Goal: Book appointment/travel/reservation

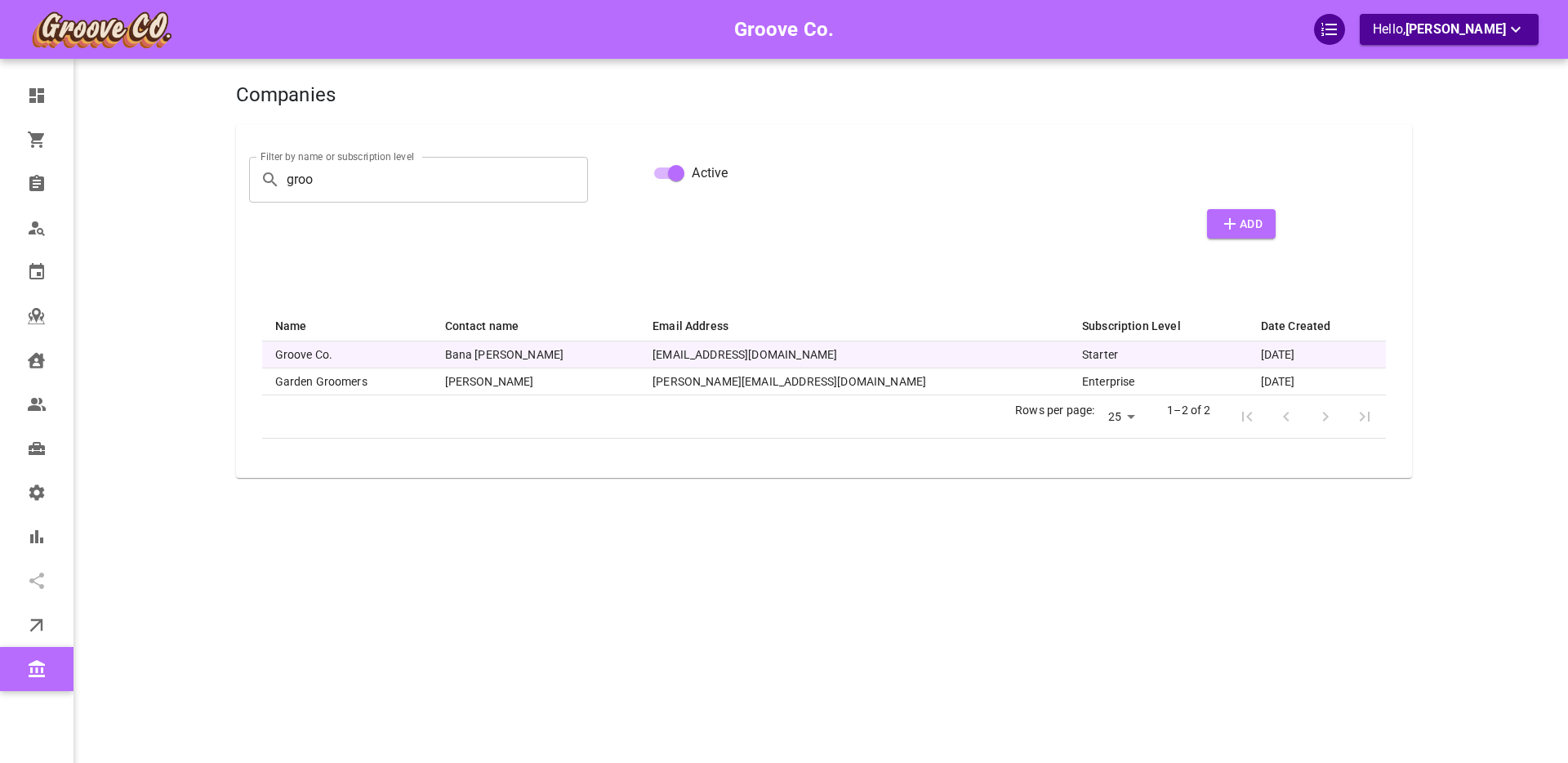
select select "25"
click at [356, 354] on th "Groove Co." at bounding box center [347, 355] width 170 height 27
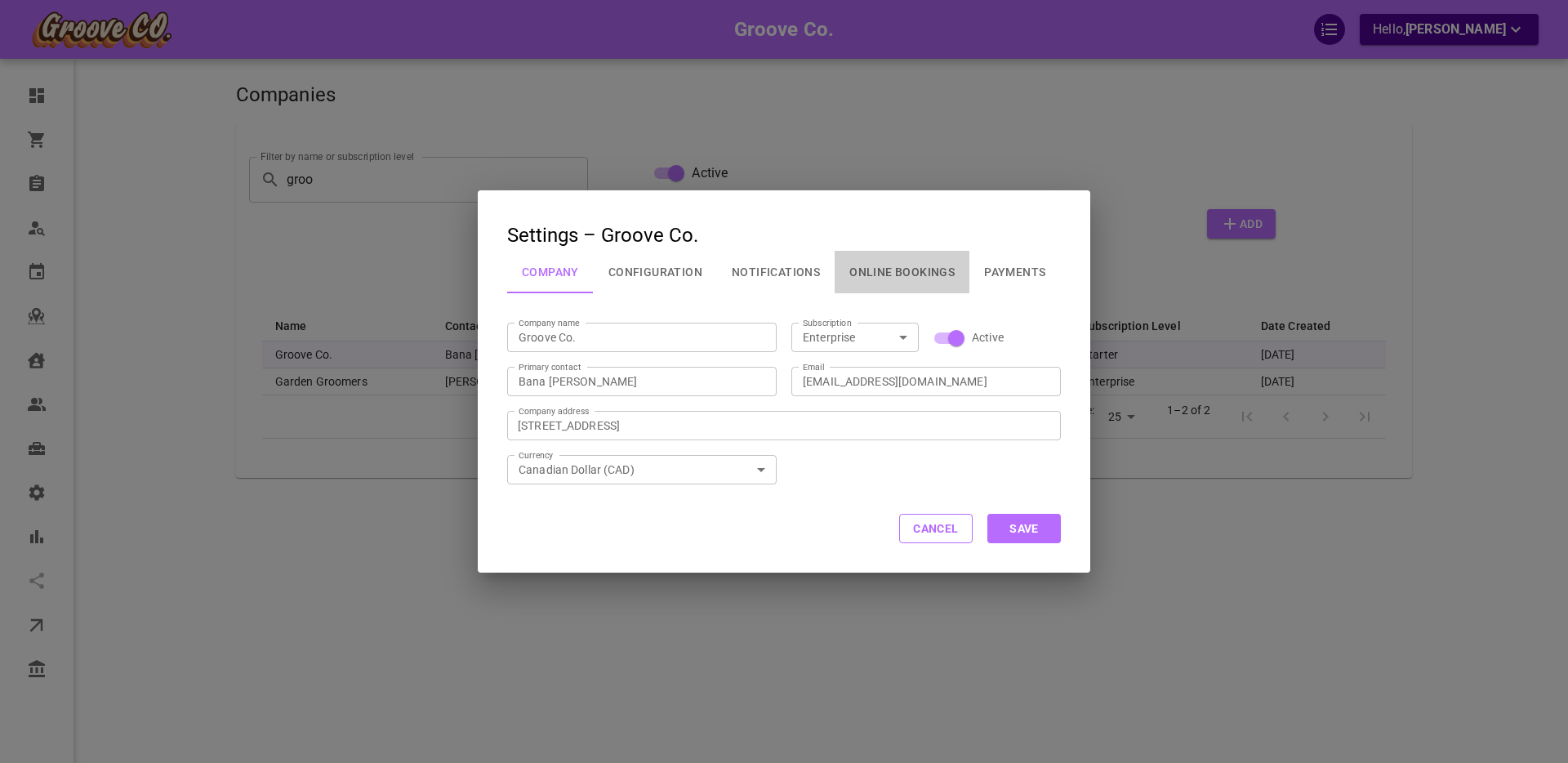
click at [897, 273] on button "Online Bookings" at bounding box center [902, 272] width 135 height 42
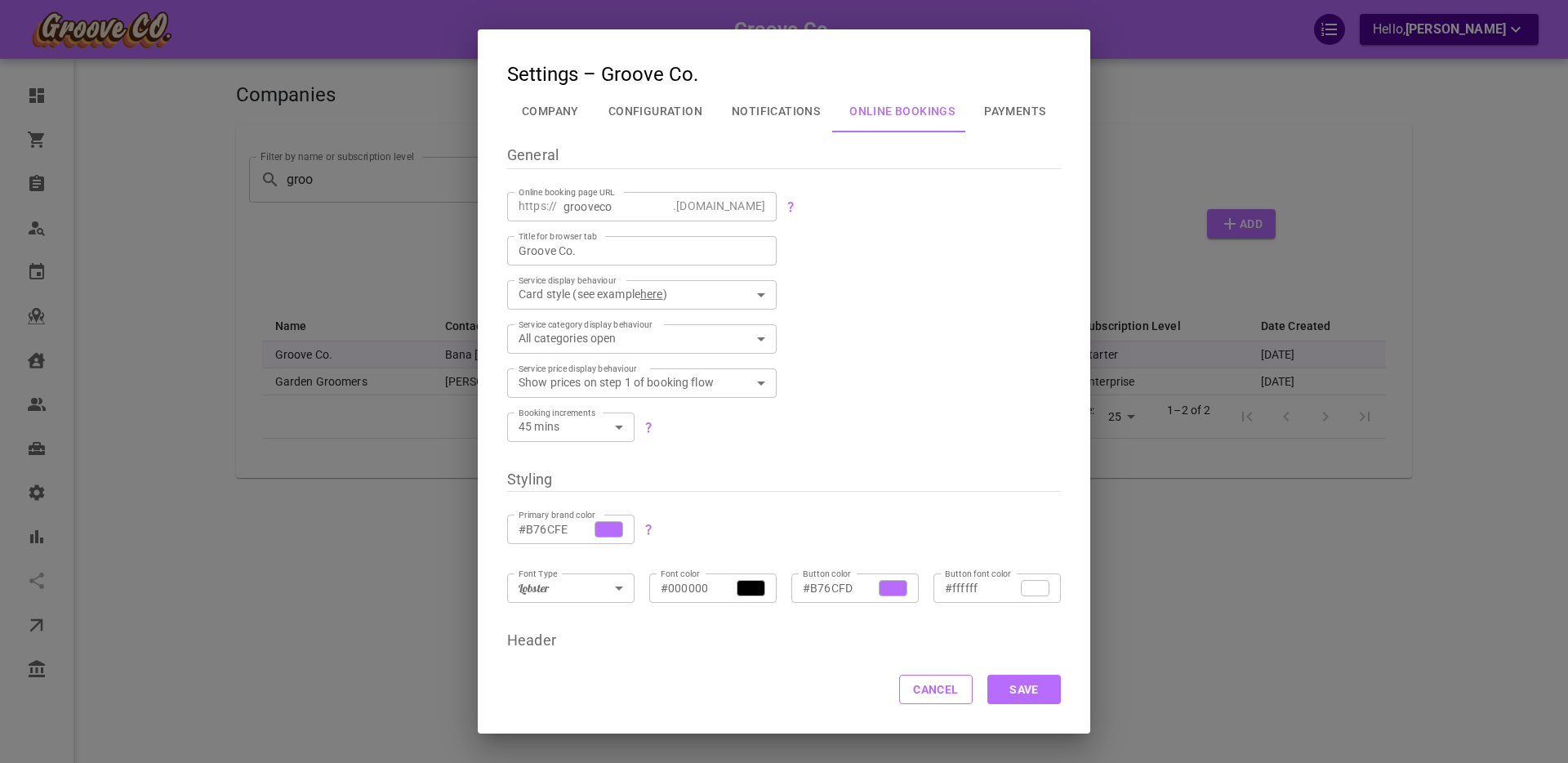
drag, startPoint x: 569, startPoint y: 111, endPoint x: 592, endPoint y: 120, distance: 24.7
click at [569, 111] on button "Company" at bounding box center [550, 111] width 86 height 42
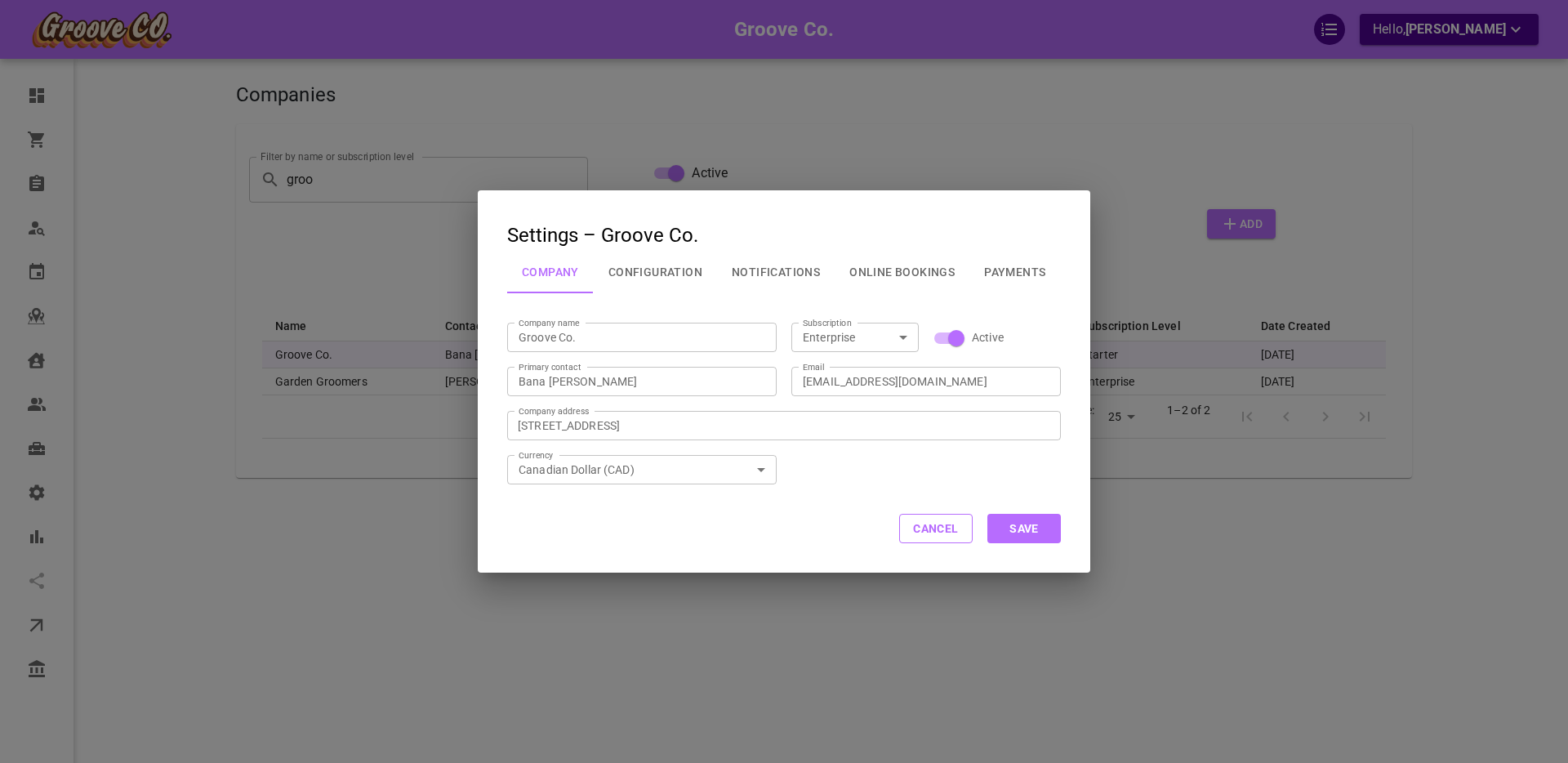
click at [854, 337] on input "Enterprise" at bounding box center [842, 337] width 91 height 20
click at [847, 426] on li "Starter" at bounding box center [855, 426] width 127 height 27
type input "Starter"
click at [1012, 526] on button "Save" at bounding box center [1024, 528] width 74 height 30
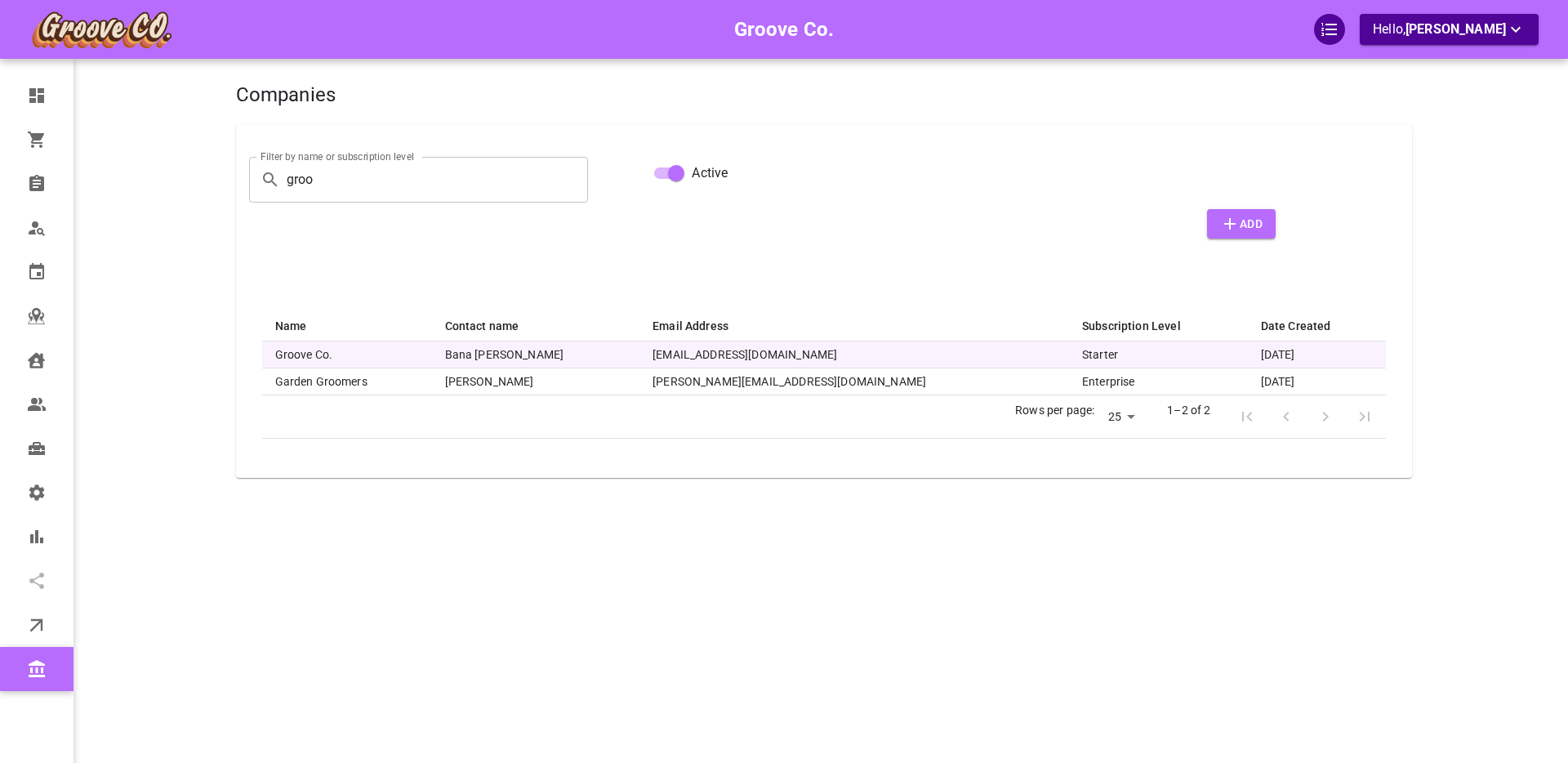
click at [175, 298] on div "Groove Co. Hello, [PERSON_NAME]" at bounding box center [172, 406] width 127 height 763
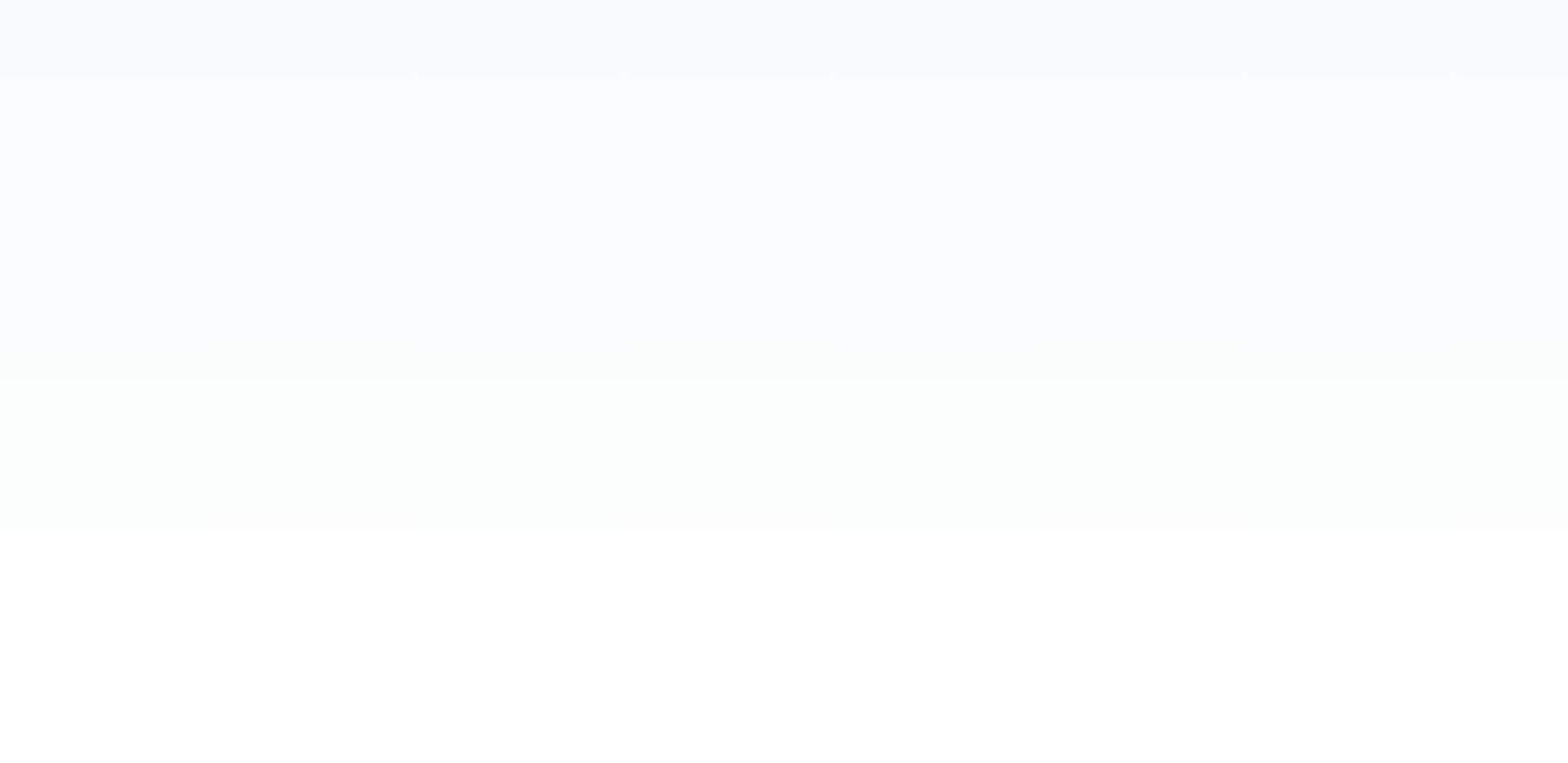
select select "25"
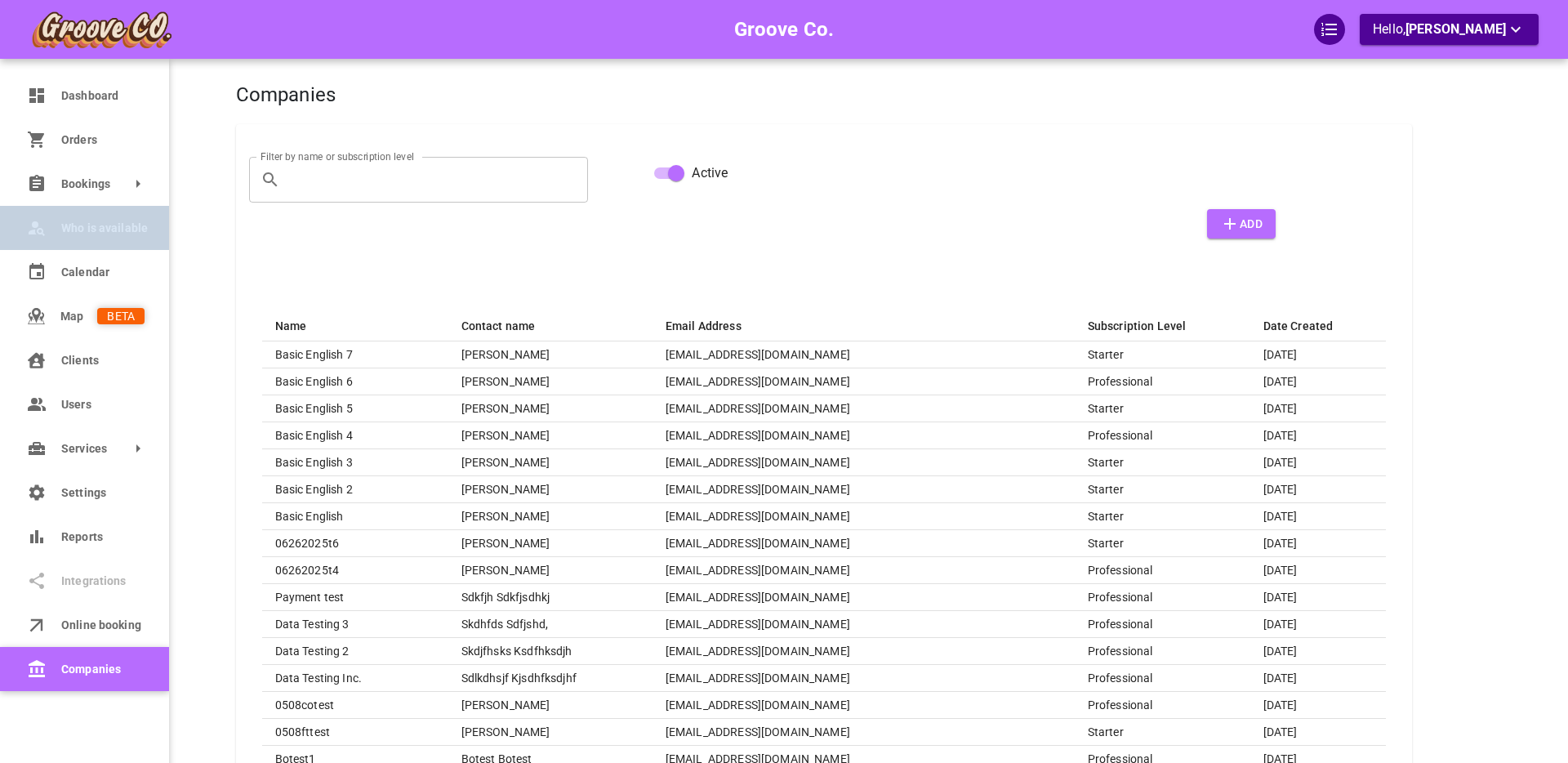
click at [98, 230] on span "Who is available" at bounding box center [103, 228] width 83 height 17
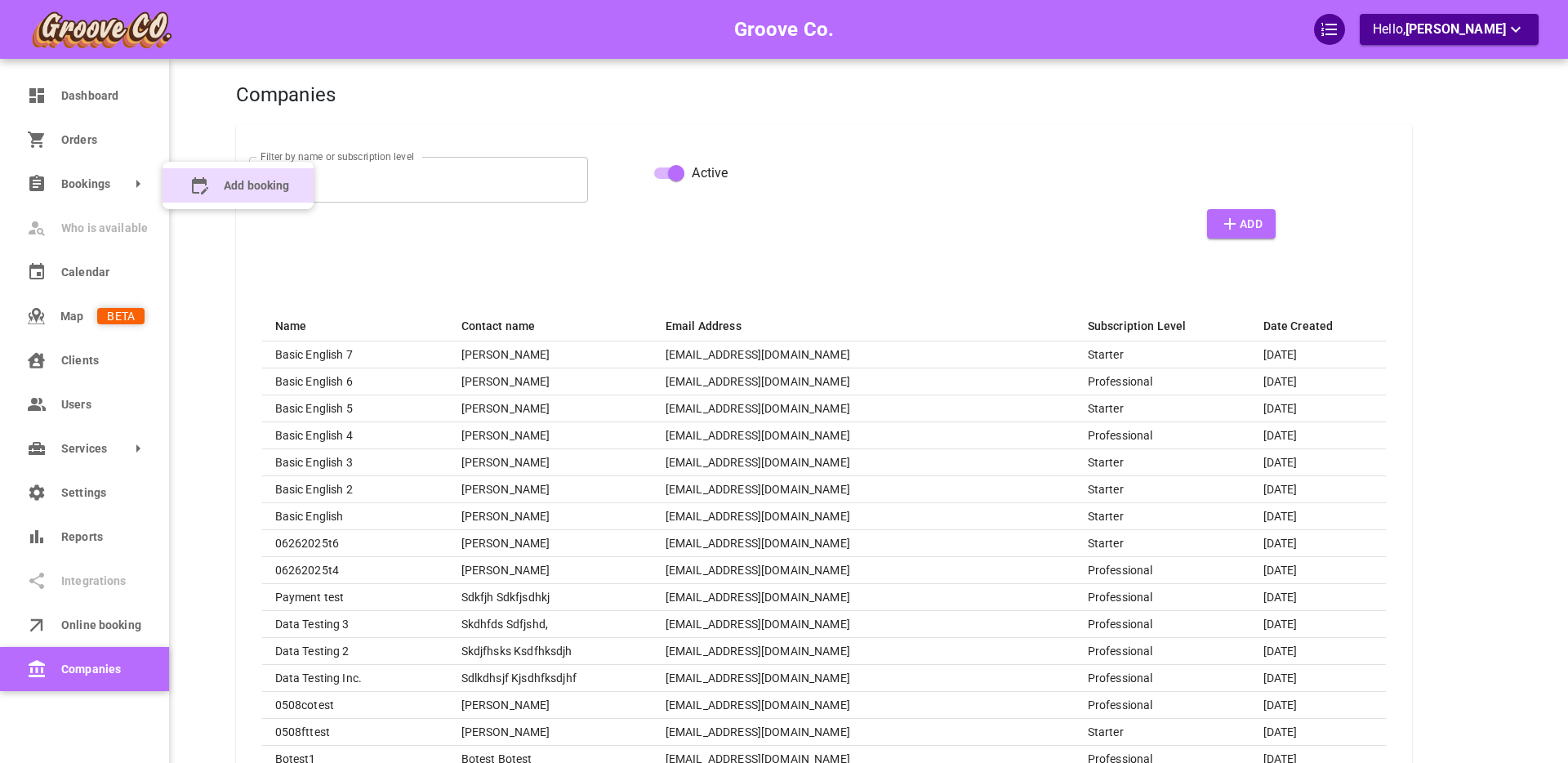
click at [208, 187] on icon at bounding box center [199, 186] width 16 height 17
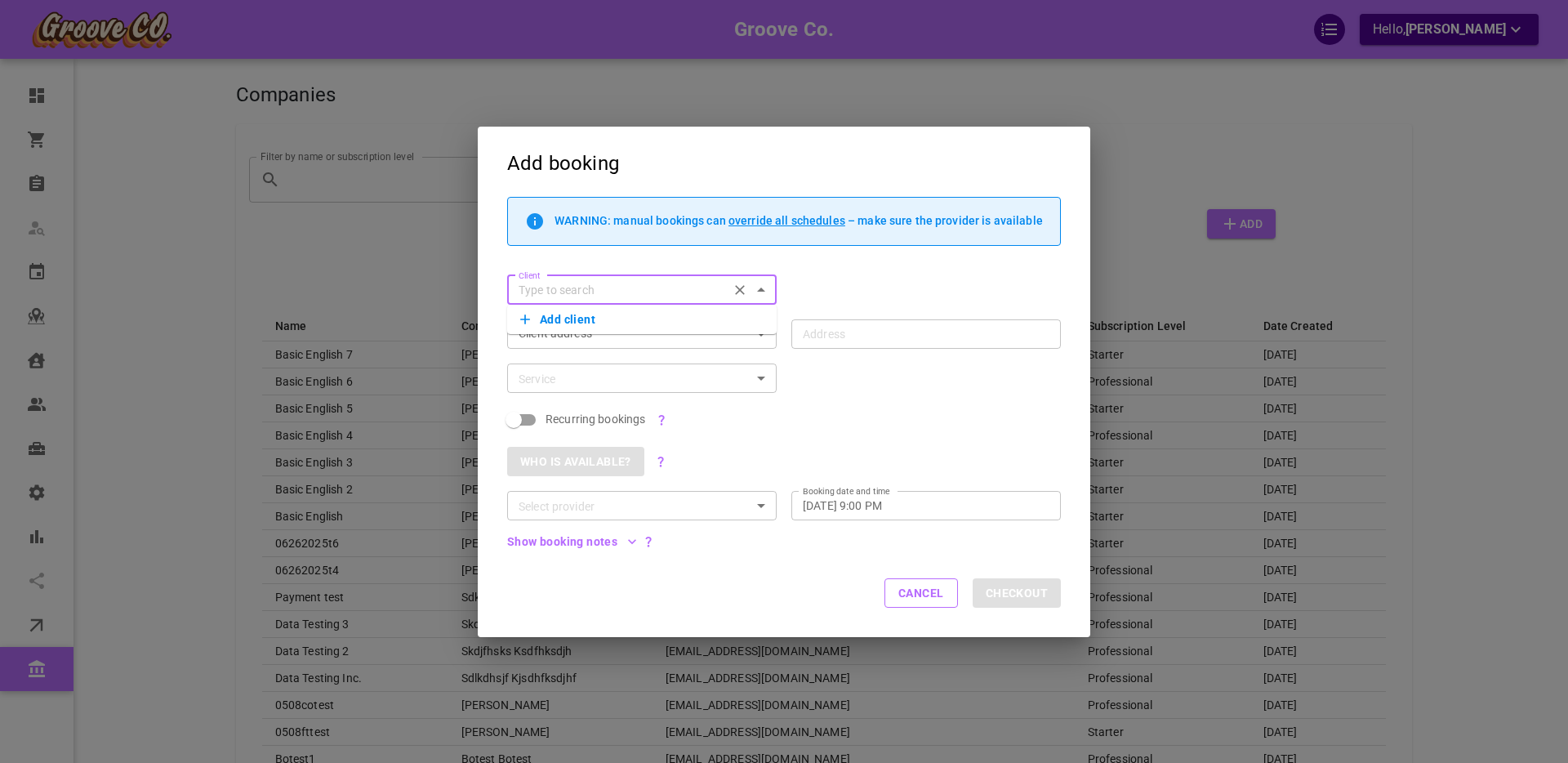
click at [904, 597] on button "Cancel" at bounding box center [921, 593] width 74 height 30
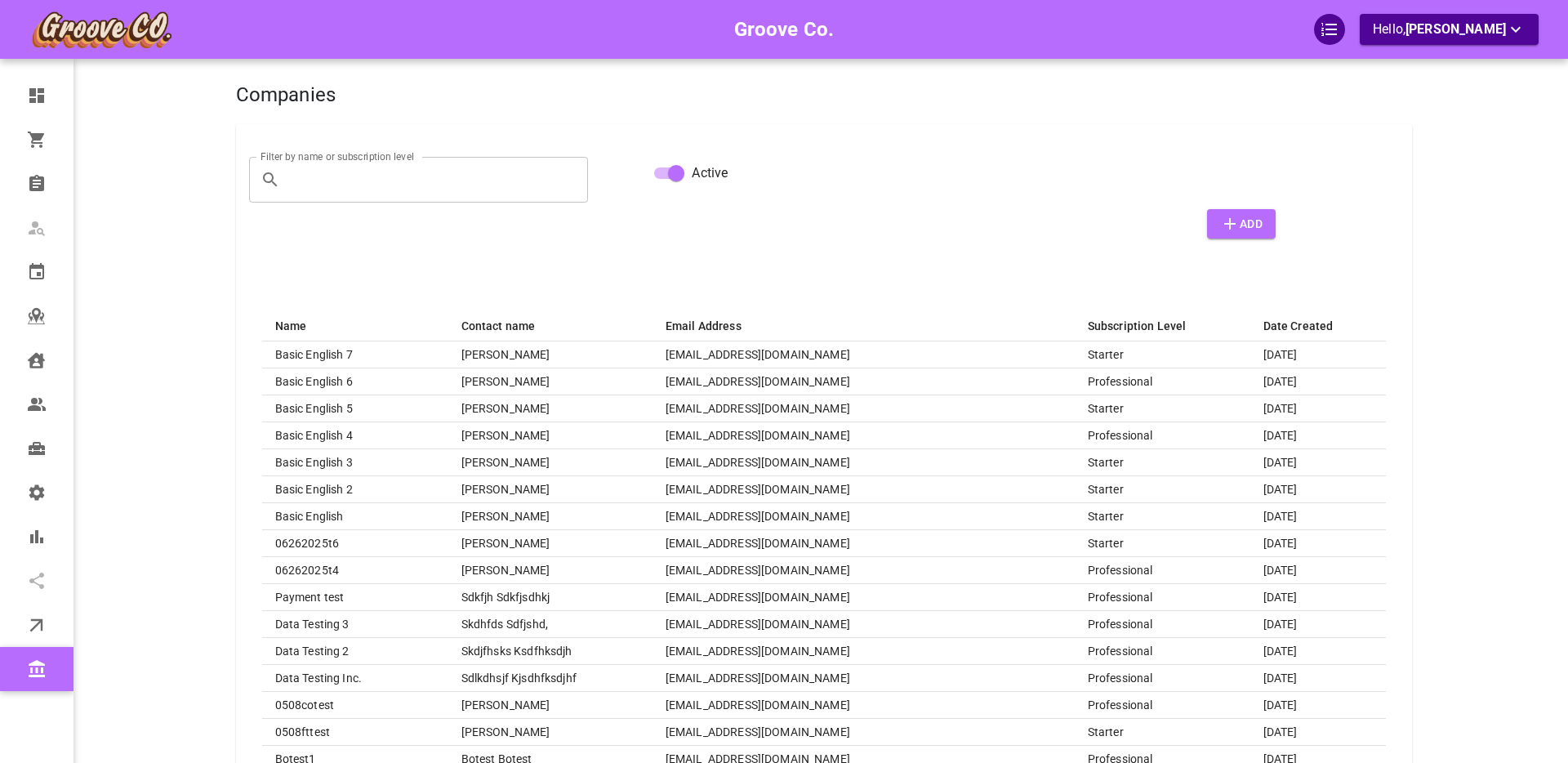
click at [362, 175] on input "Filter by name or subscription level" at bounding box center [437, 180] width 303 height 46
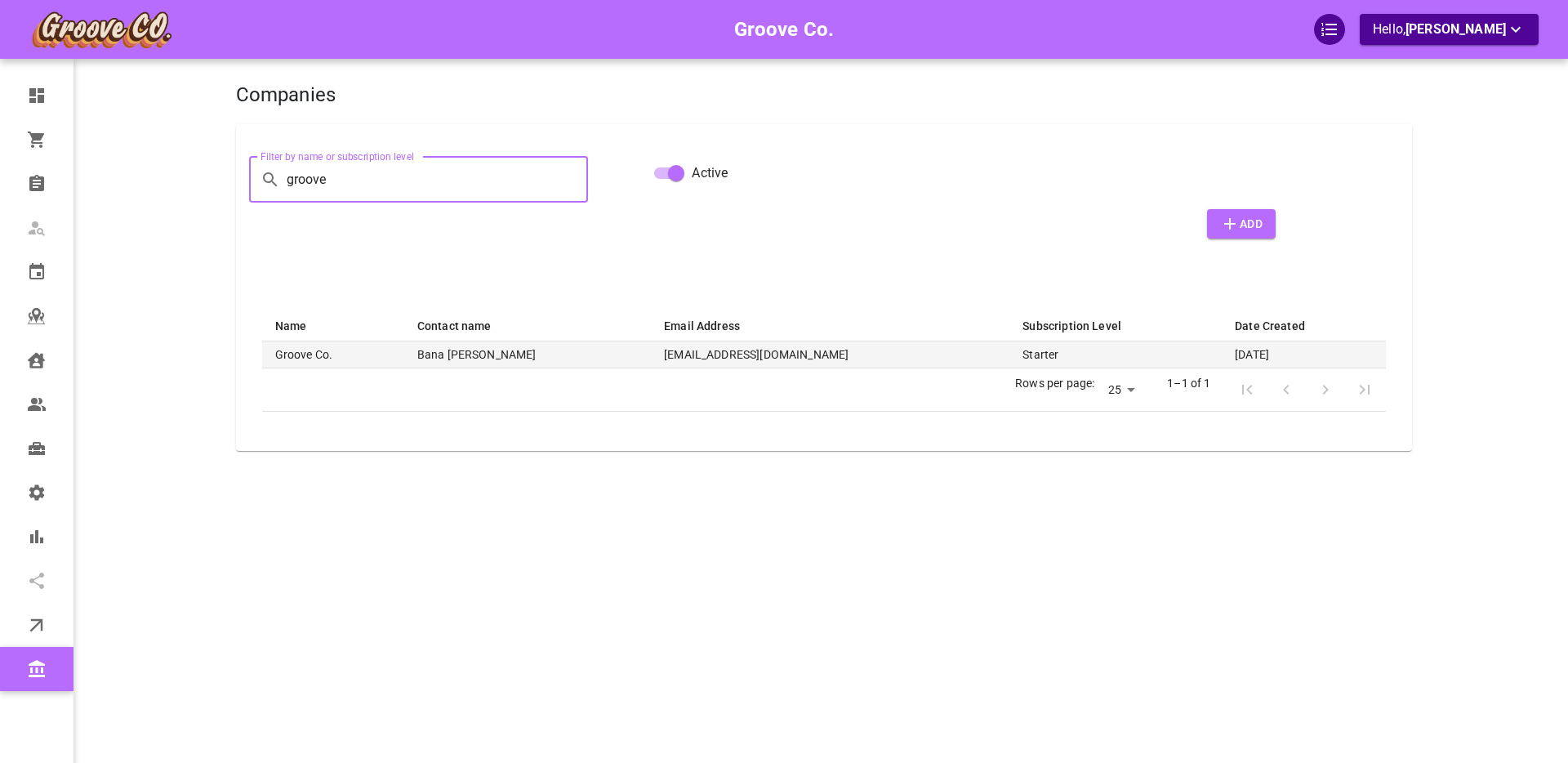
type input "groove"
click at [651, 354] on td "[EMAIL_ADDRESS][DOMAIN_NAME]" at bounding box center [830, 355] width 359 height 27
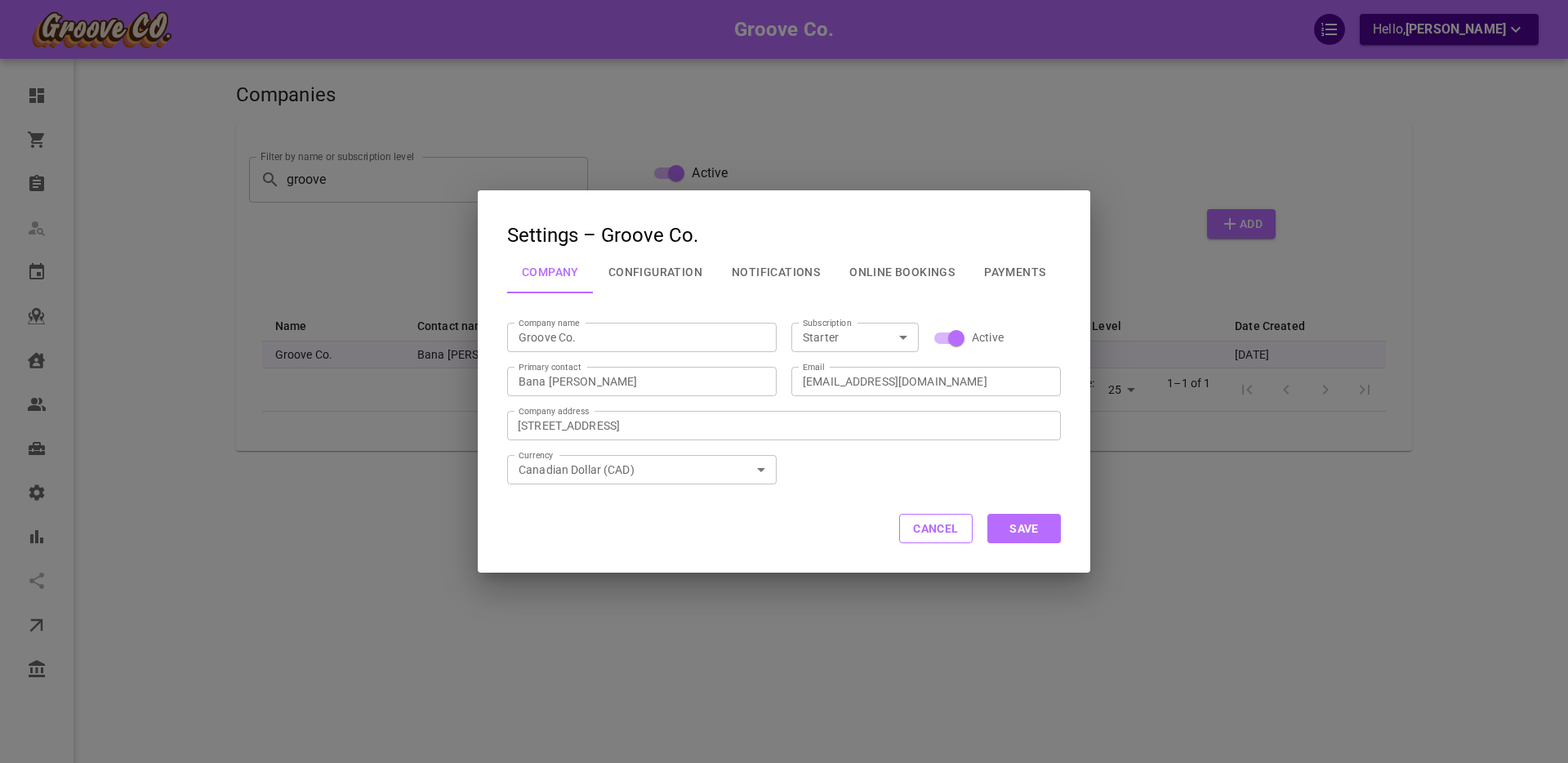
click at [908, 337] on icon "Open" at bounding box center [903, 337] width 19 height 19
click at [837, 477] on li "Enterprise" at bounding box center [855, 480] width 127 height 27
type input "Enterprise"
click at [1028, 535] on button "Save" at bounding box center [1024, 528] width 74 height 30
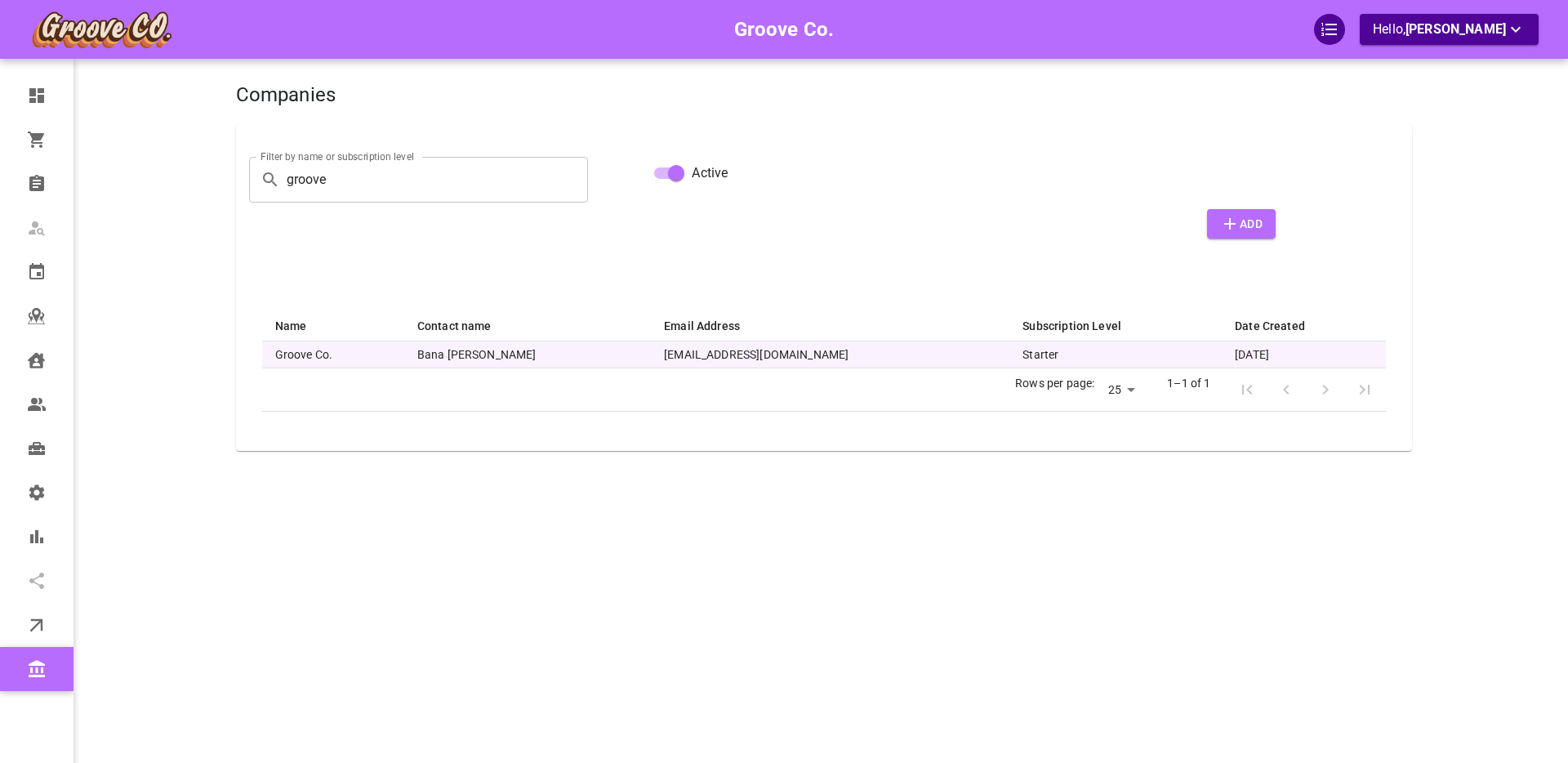
click at [205, 336] on div "Groove Co. Hello, [PERSON_NAME]" at bounding box center [172, 406] width 127 height 763
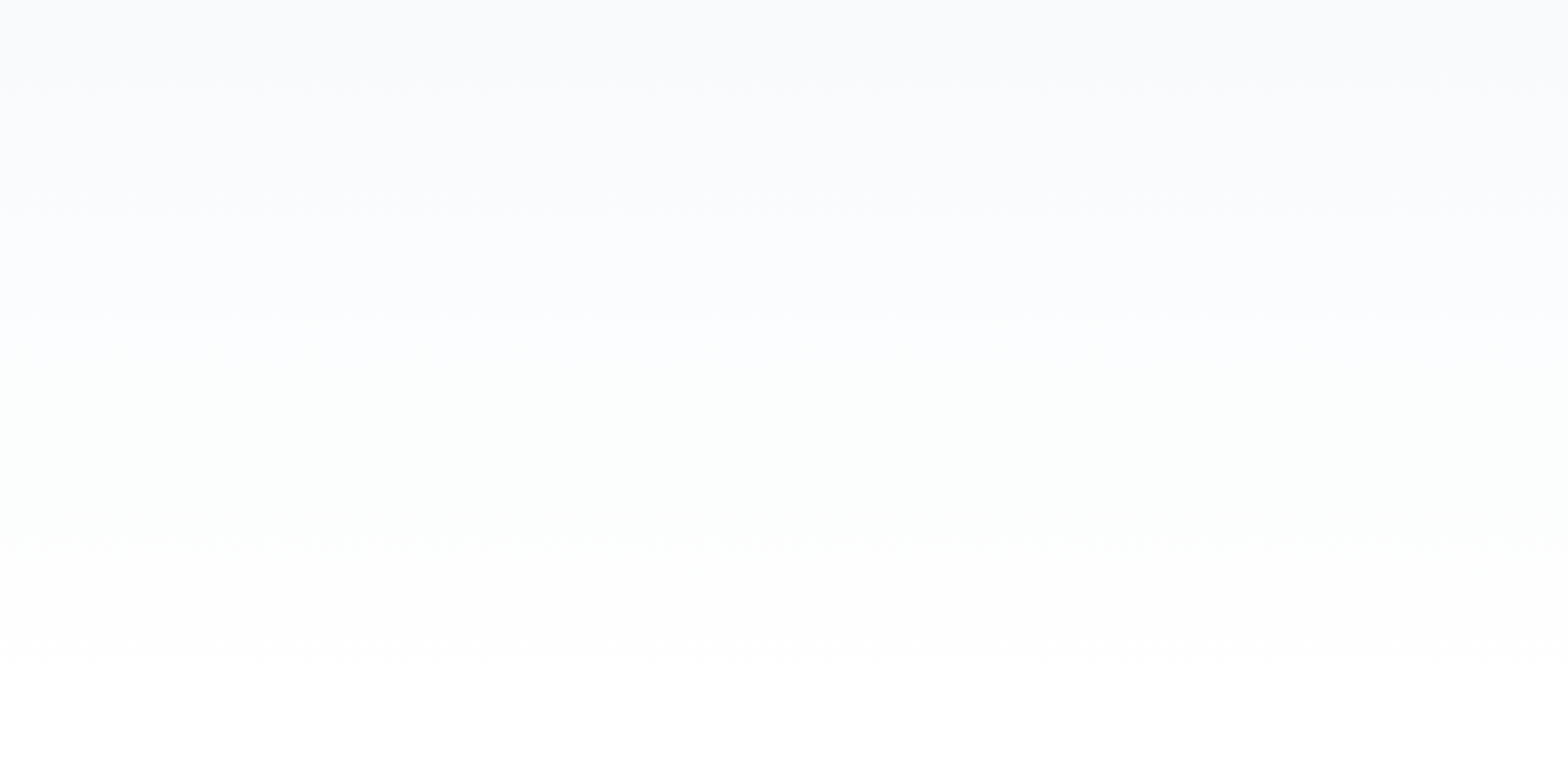
select select "25"
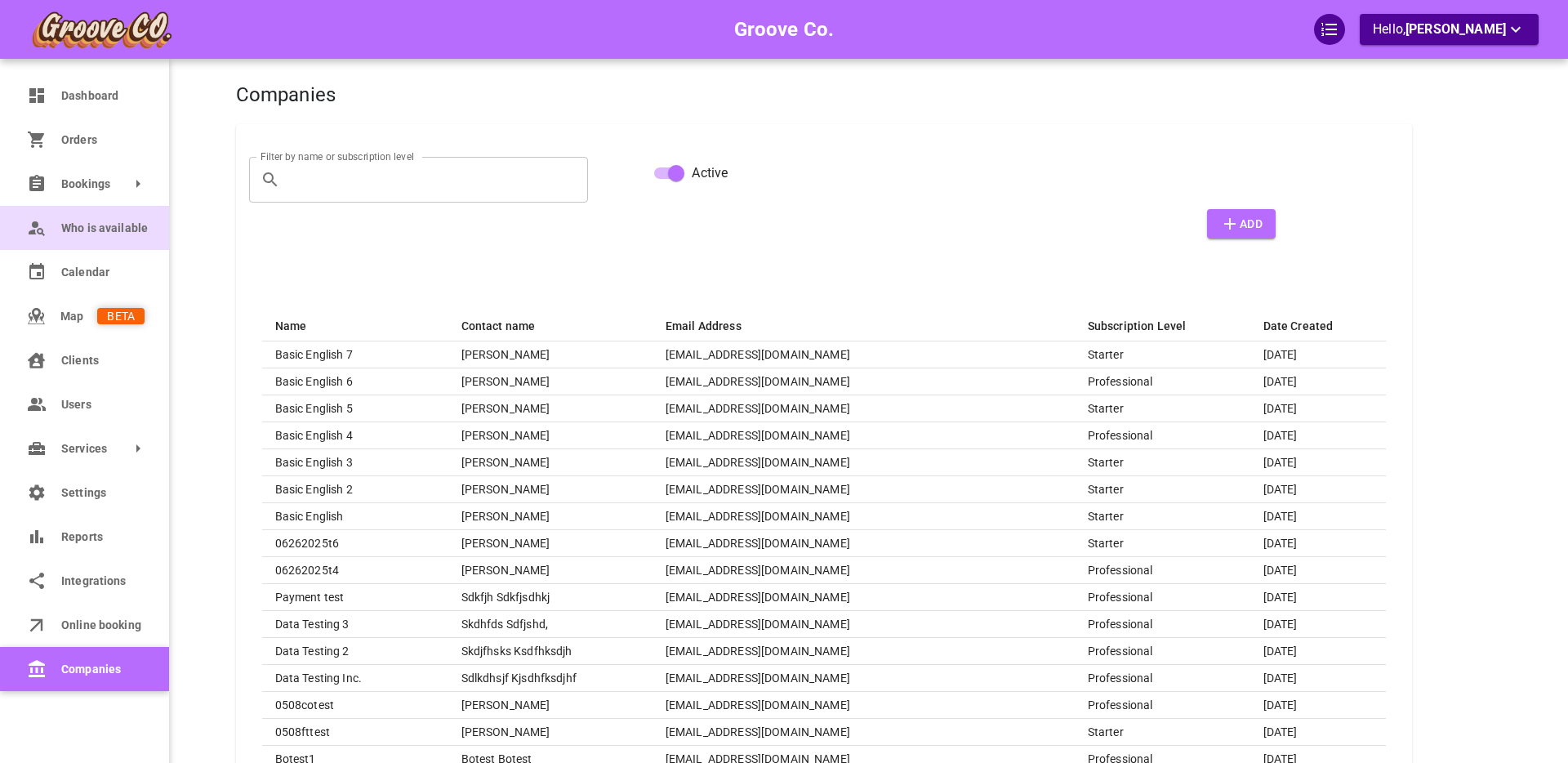
click at [37, 226] on circle at bounding box center [36, 225] width 7 height 7
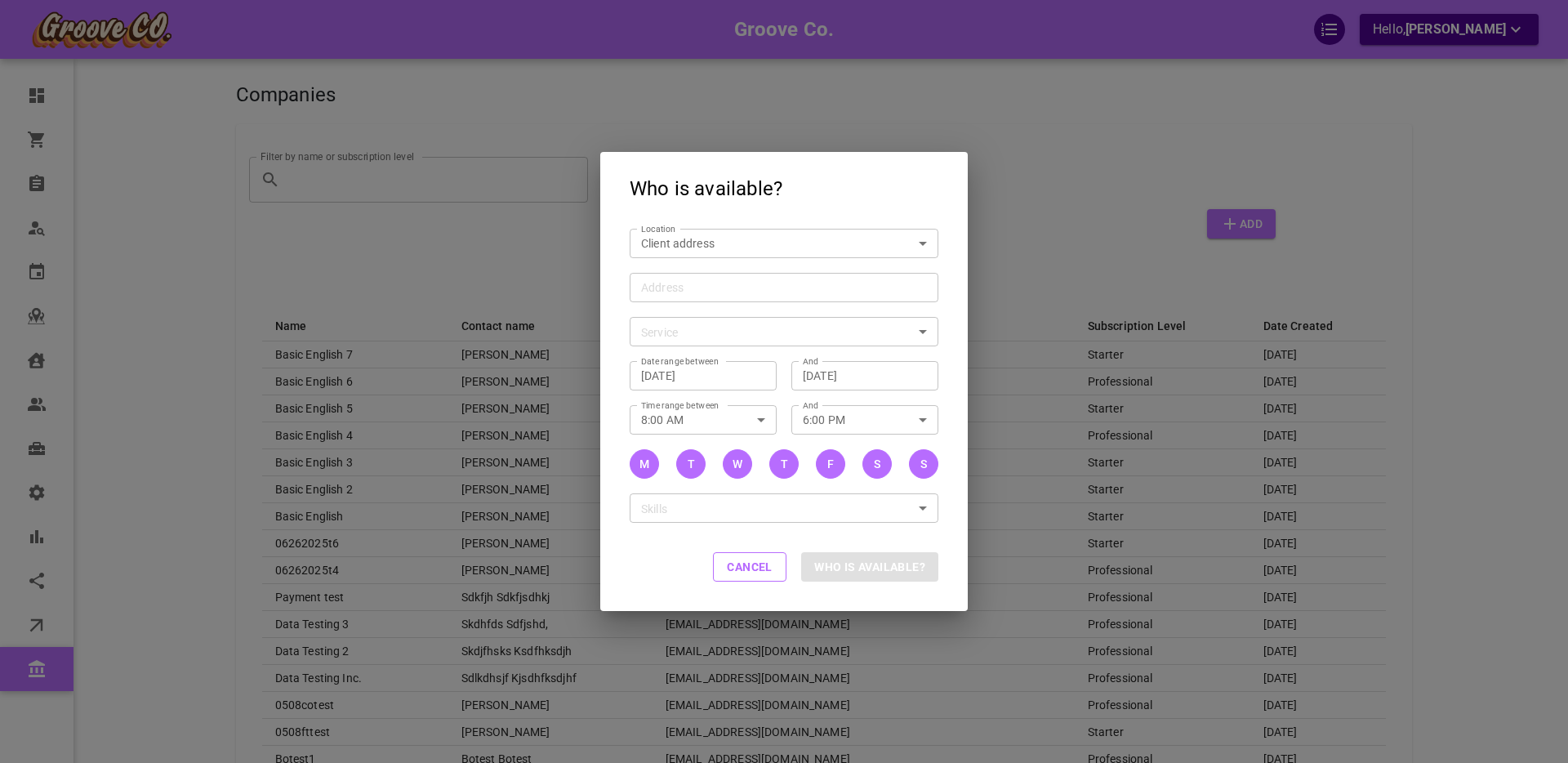
click at [703, 286] on input "Address Address" at bounding box center [776, 287] width 283 height 20
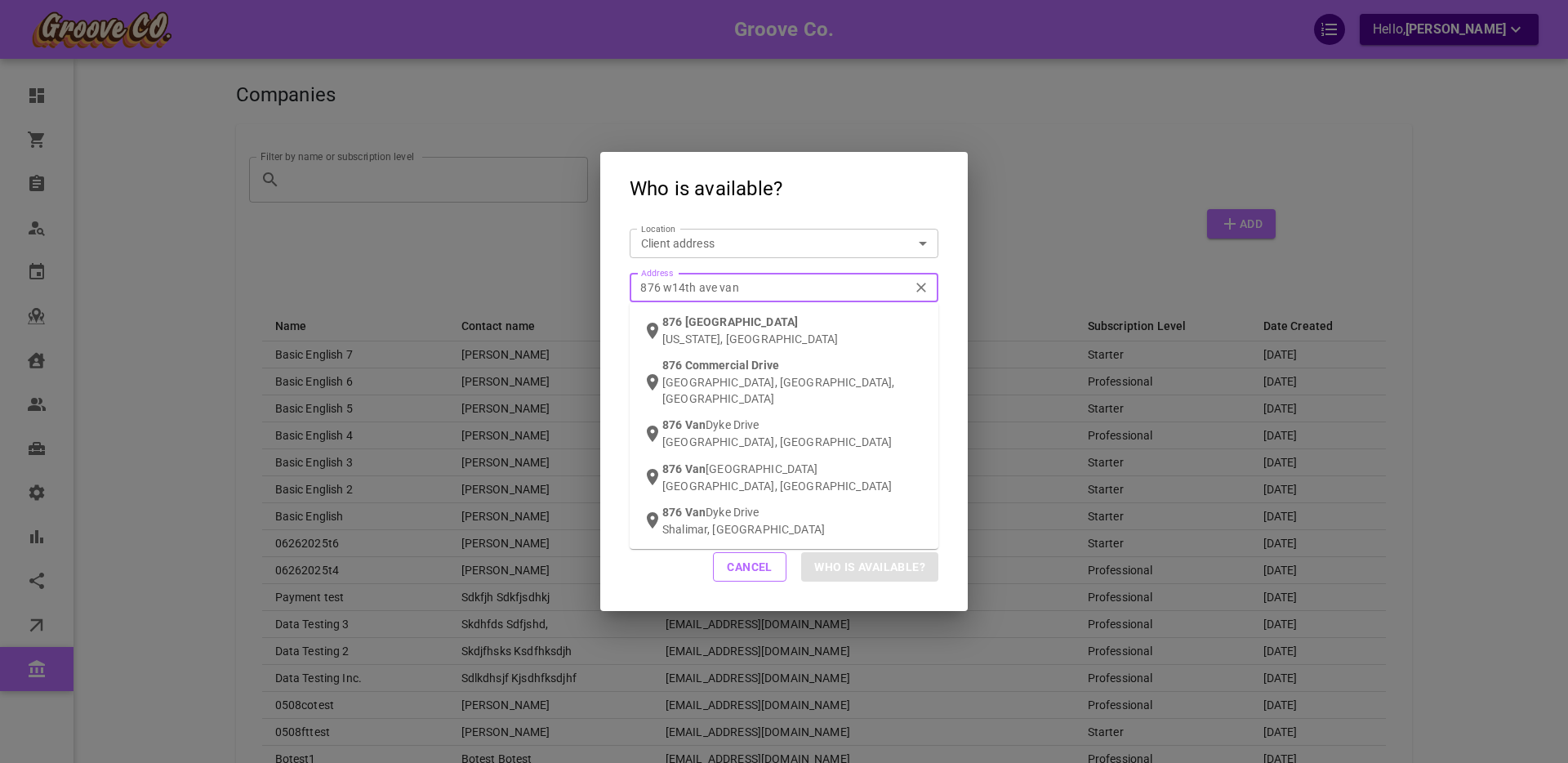
click at [673, 287] on input "876 w14th ave van" at bounding box center [776, 287] width 283 height 20
type input "876 w 14th ave van"
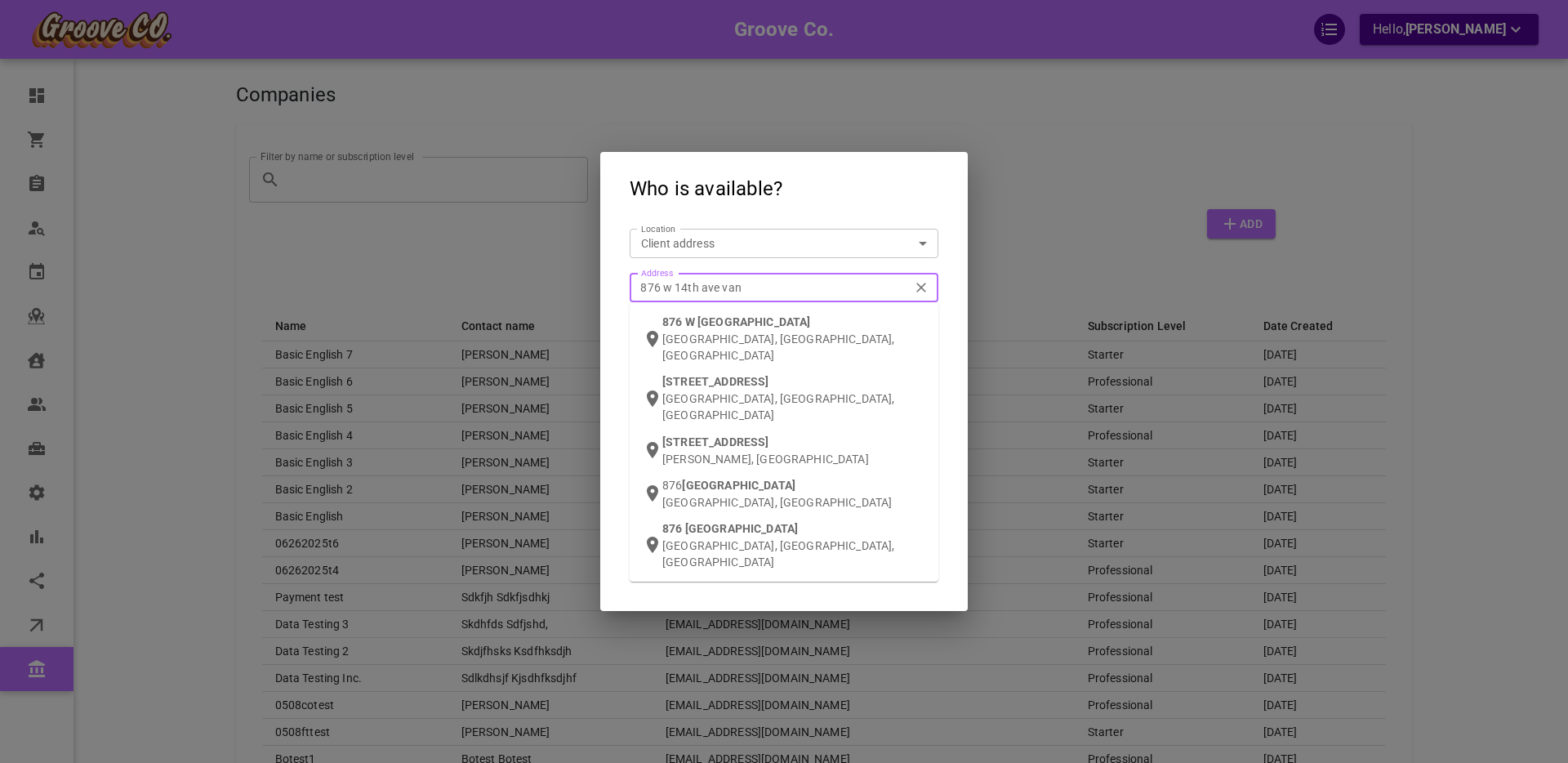
click at [706, 329] on div "876 W 14th Ave Vancouver, BC, Canada" at bounding box center [794, 338] width 263 height 50
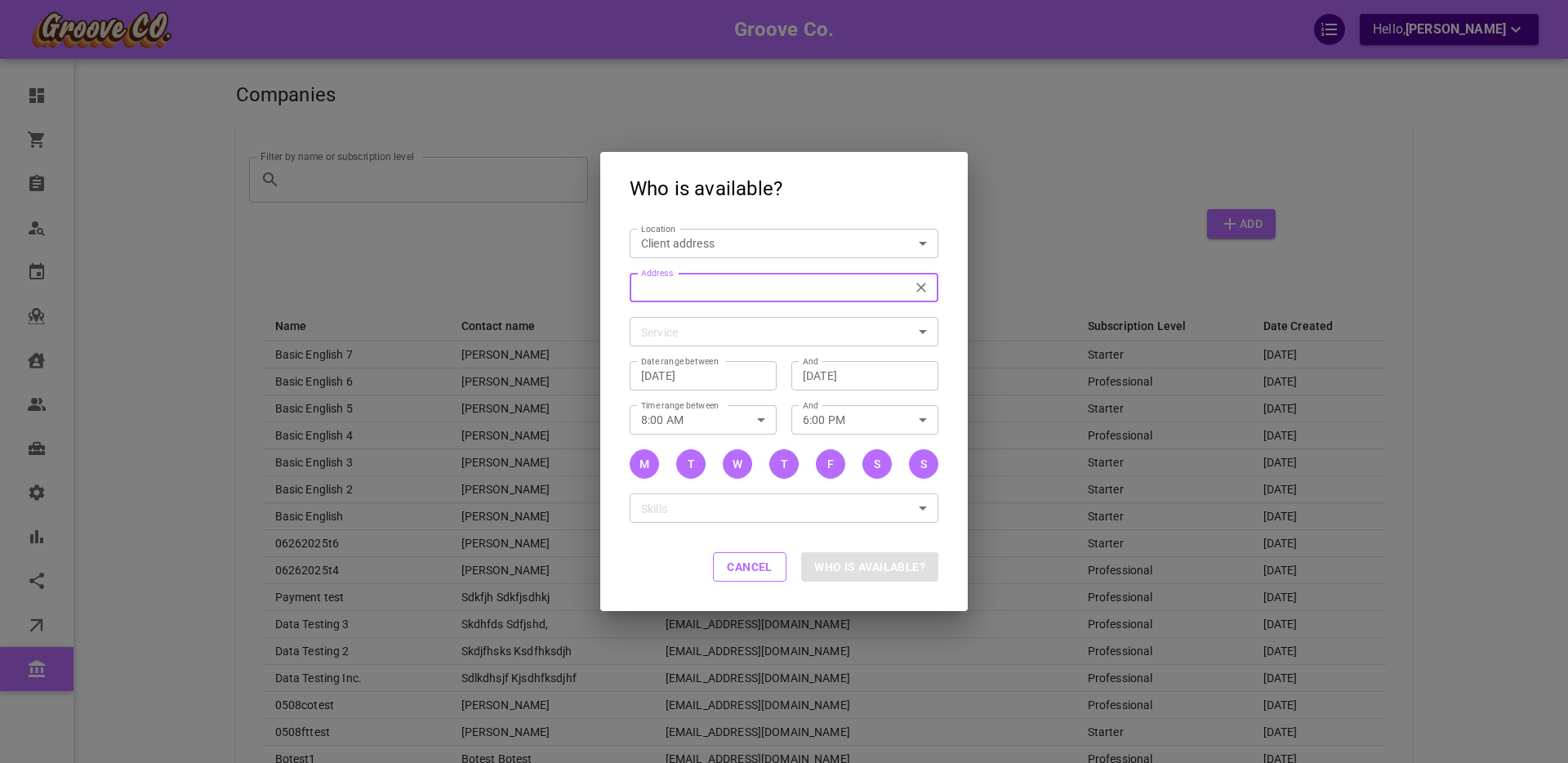
type input "876 W 14th Ave, Vancouver, BC V5Z 1R1, Canada"
click at [692, 366] on span "Drums - 60 minute session" at bounding box center [710, 365] width 136 height 13
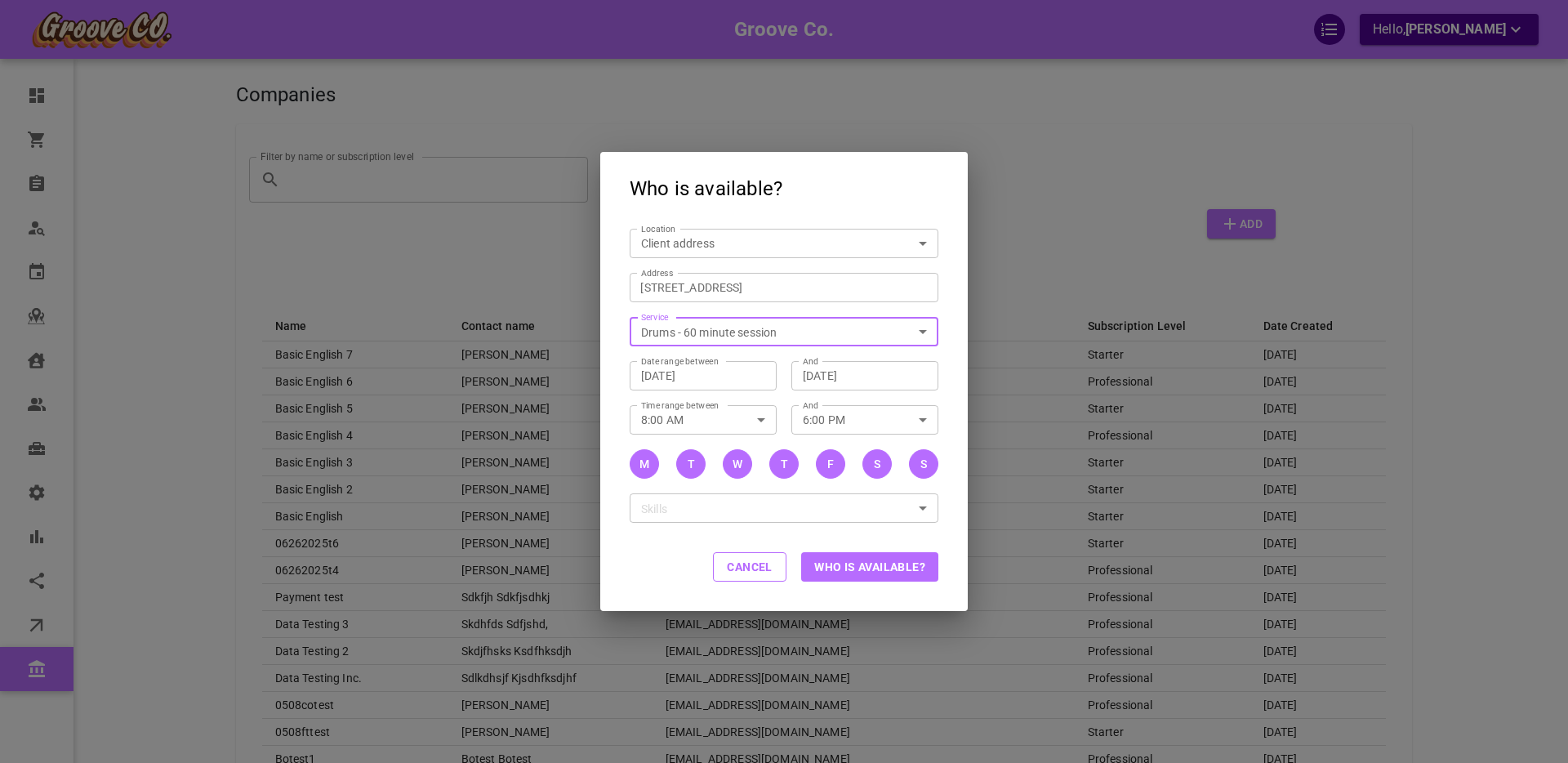
type input "Drums - 60 minute session"
click at [845, 568] on button "Who is available?" at bounding box center [870, 566] width 137 height 30
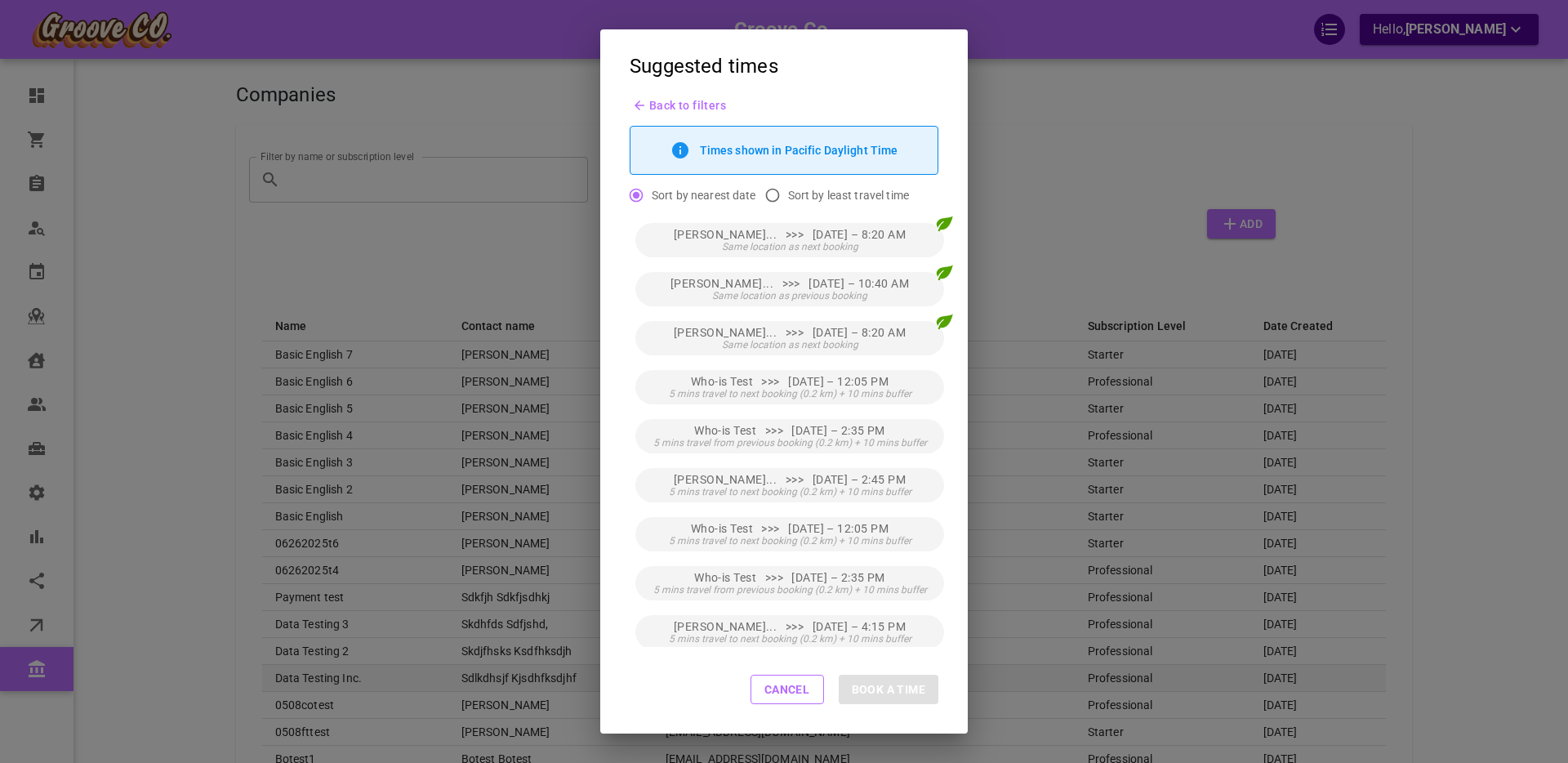
click at [780, 687] on button "Cancel" at bounding box center [787, 689] width 74 height 30
